Goal: Task Accomplishment & Management: Use online tool/utility

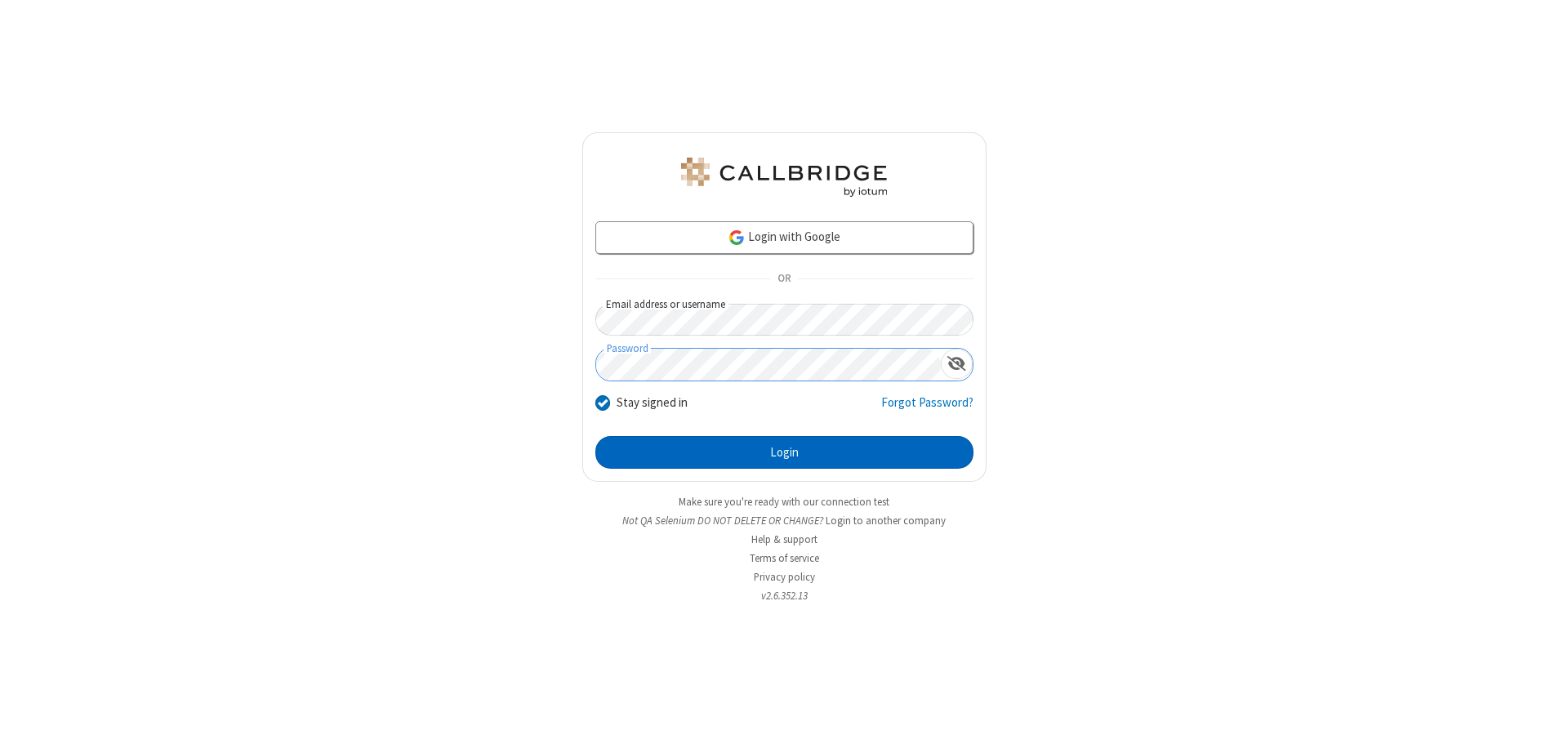
click at [784, 452] on button "Login" at bounding box center [785, 452] width 378 height 32
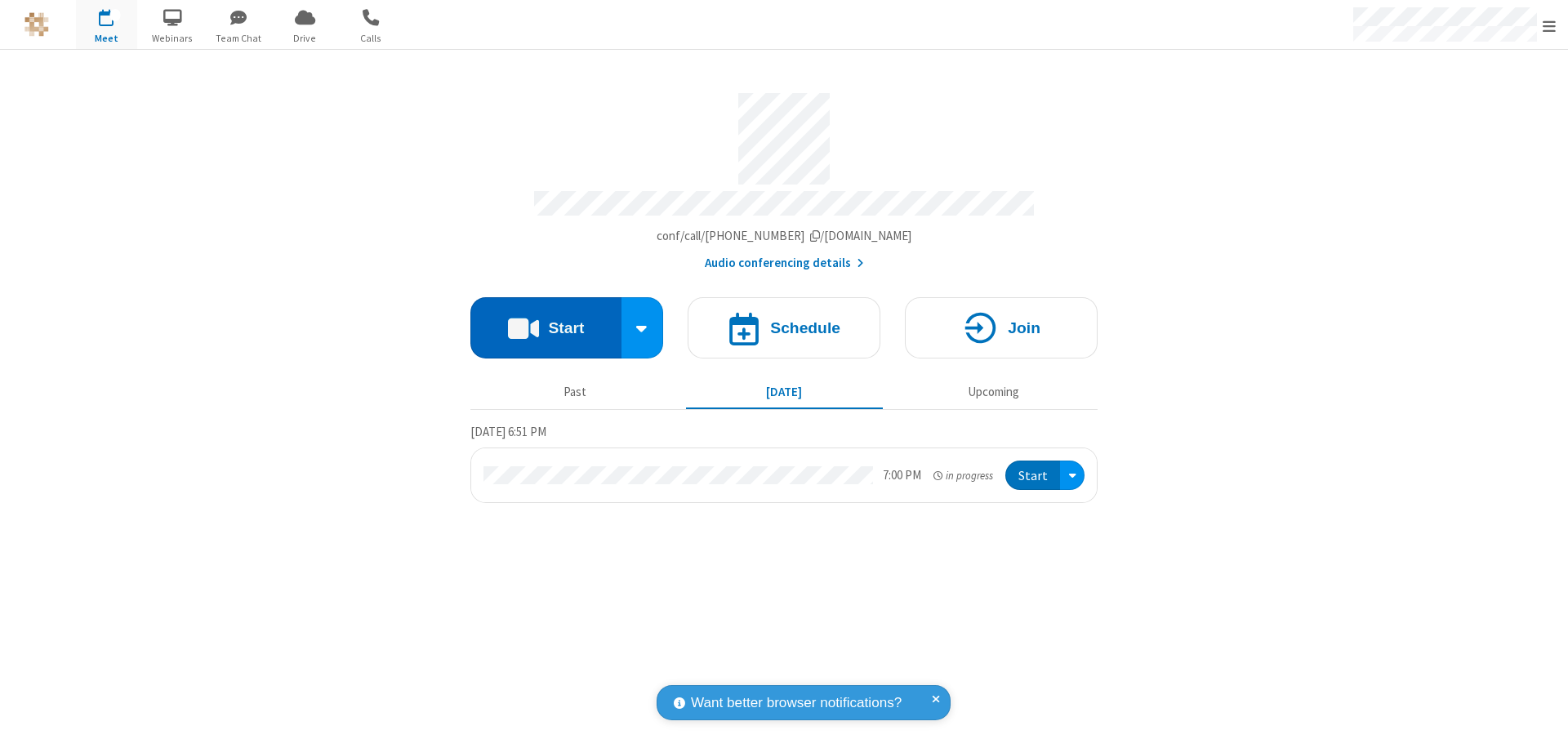
click at [545, 320] on button "Start" at bounding box center [545, 328] width 151 height 61
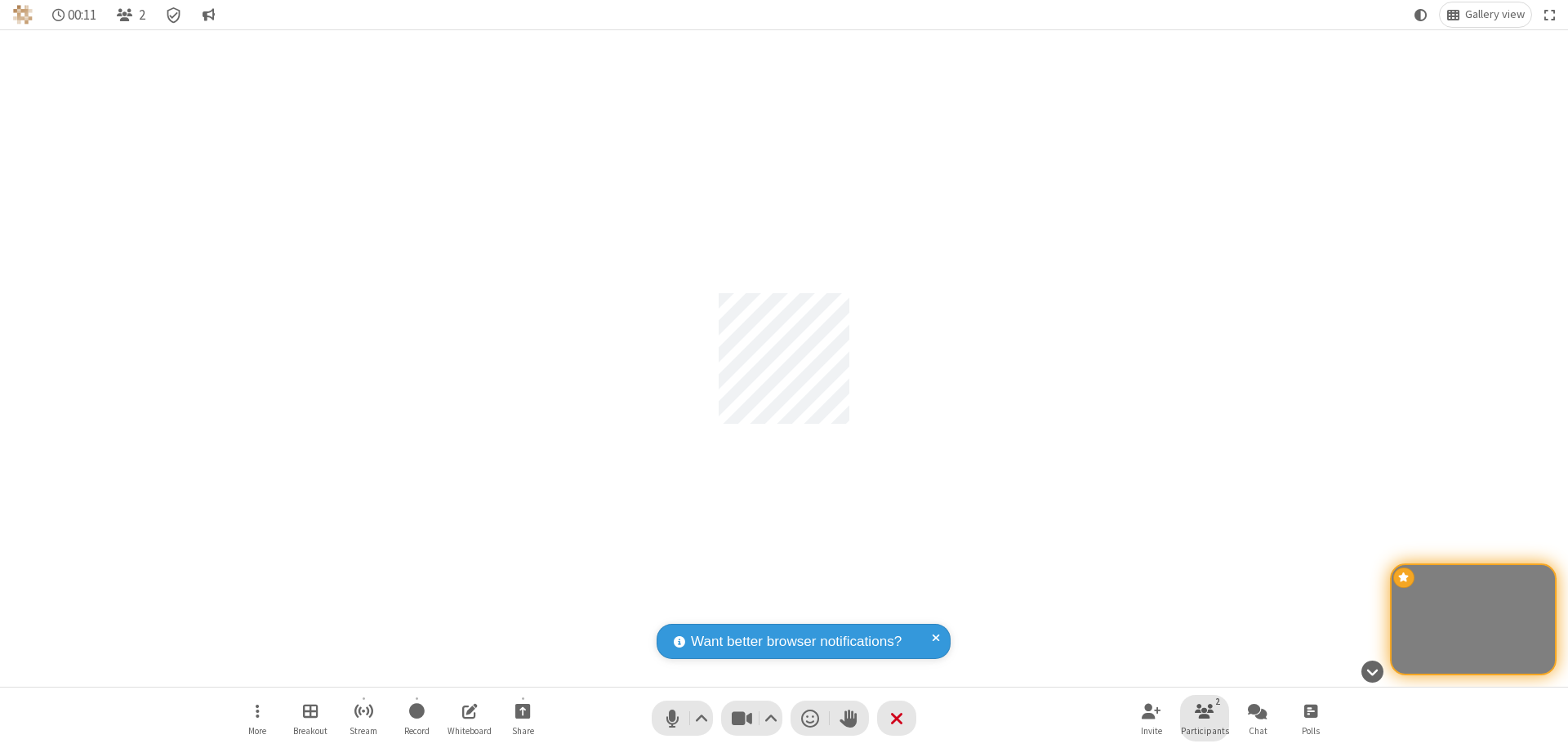
click at [1204, 730] on span "Participants" at bounding box center [1204, 730] width 48 height 10
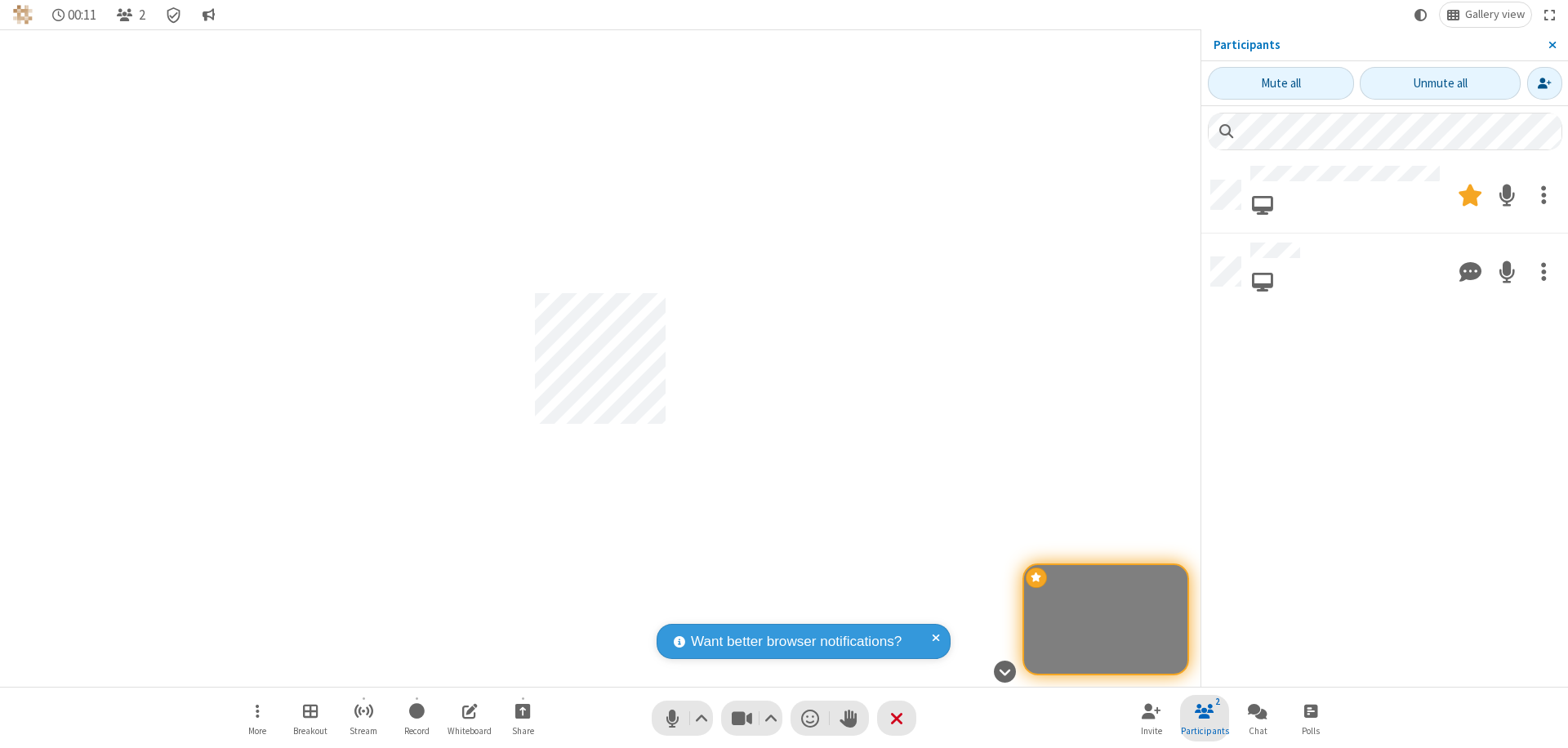
click at [1551, 44] on span "Close sidebar" at bounding box center [1551, 44] width 8 height 13
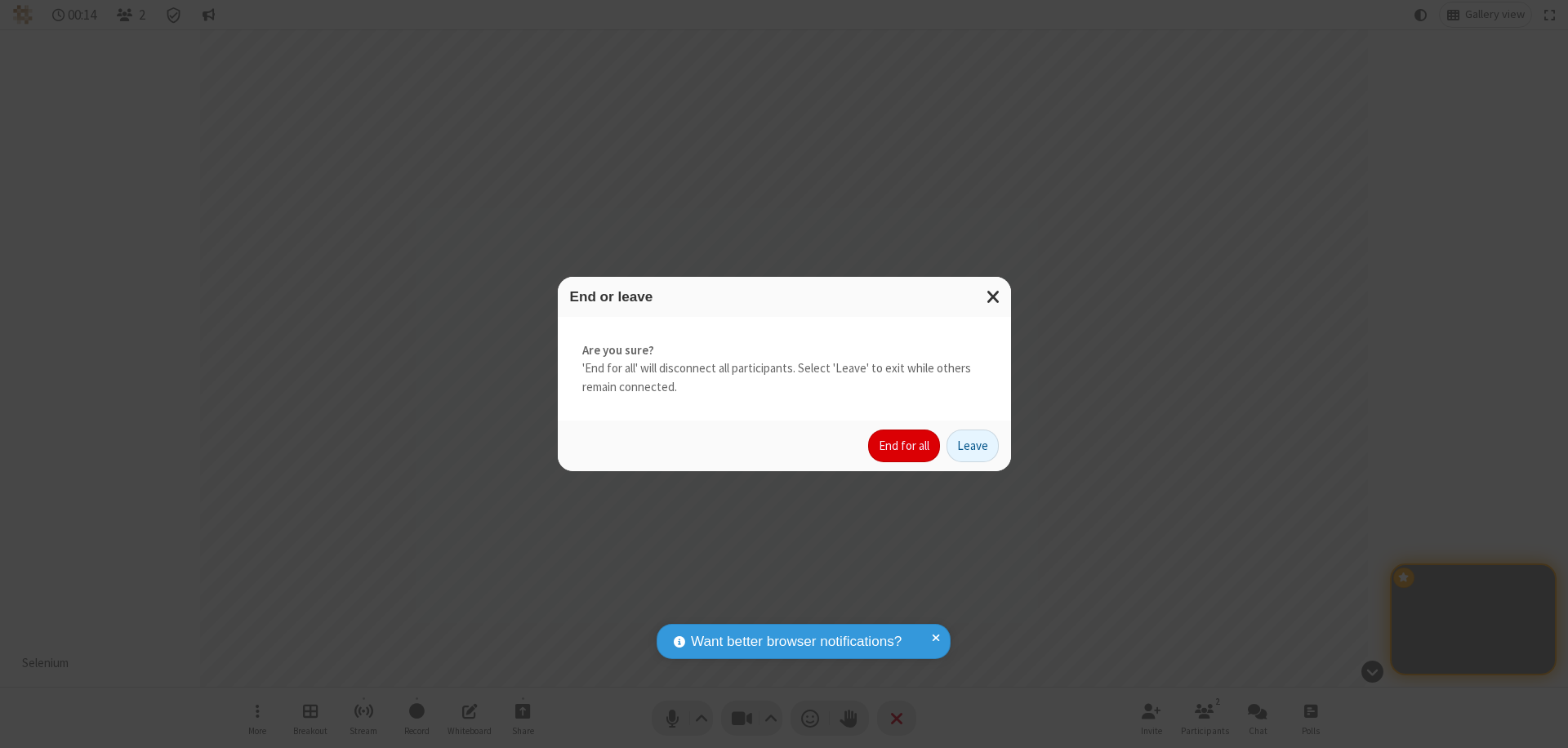
click at [904, 445] on button "End for all" at bounding box center [903, 445] width 72 height 32
